Goal: Task Accomplishment & Management: Use online tool/utility

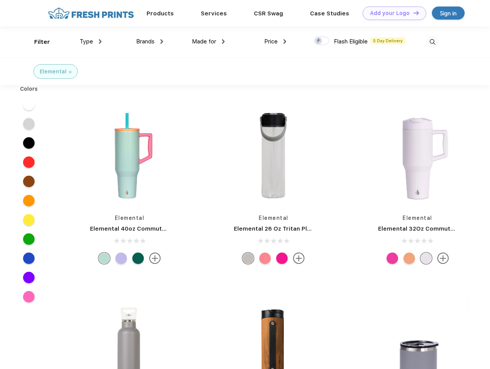
click at [391, 13] on link "Add your Logo Design Tool" at bounding box center [394, 13] width 63 height 13
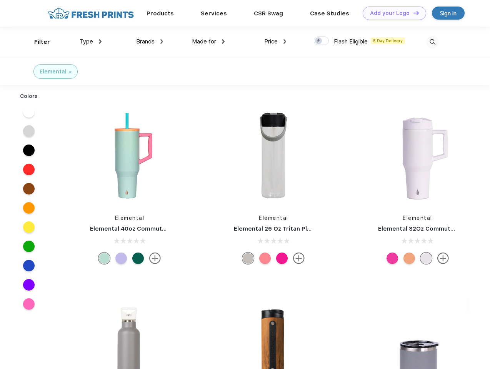
click at [0, 0] on div "Design Tool" at bounding box center [0, 0] width 0 height 0
click at [413, 13] on link "Add your Logo Design Tool" at bounding box center [394, 13] width 63 height 13
click at [37, 42] on div "Filter" at bounding box center [42, 42] width 16 height 9
click at [91, 42] on span "Type" at bounding box center [86, 41] width 13 height 7
click at [150, 42] on span "Brands" at bounding box center [145, 41] width 18 height 7
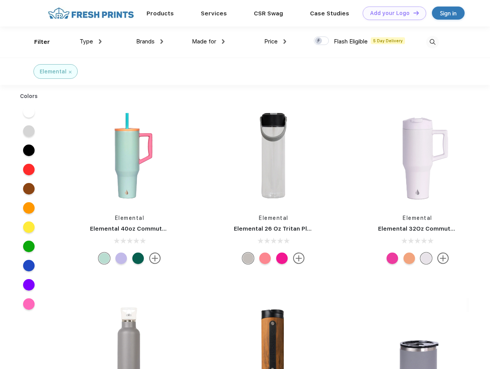
click at [208, 42] on span "Made for" at bounding box center [204, 41] width 24 height 7
click at [275, 42] on span "Price" at bounding box center [270, 41] width 13 height 7
click at [321, 41] on div at bounding box center [321, 41] width 15 height 8
click at [319, 41] on input "checkbox" at bounding box center [316, 38] width 5 height 5
click at [432, 42] on img at bounding box center [432, 42] width 13 height 13
